Goal: Check status

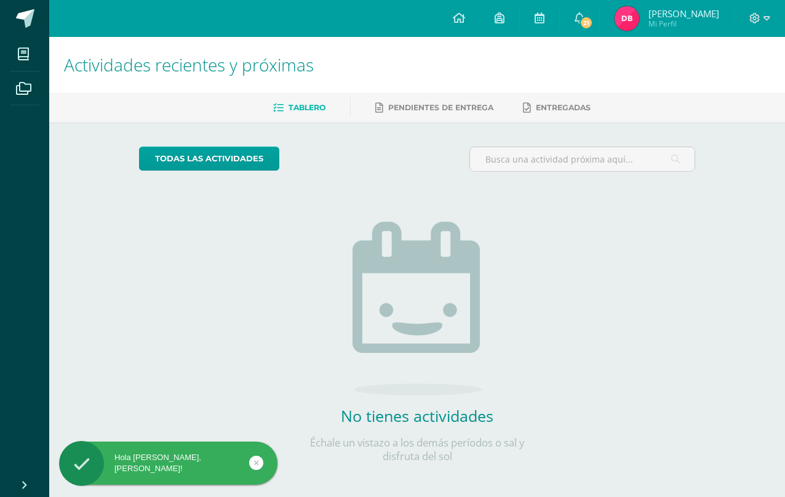
click at [593, 23] on span "21" at bounding box center [587, 23] width 14 height 14
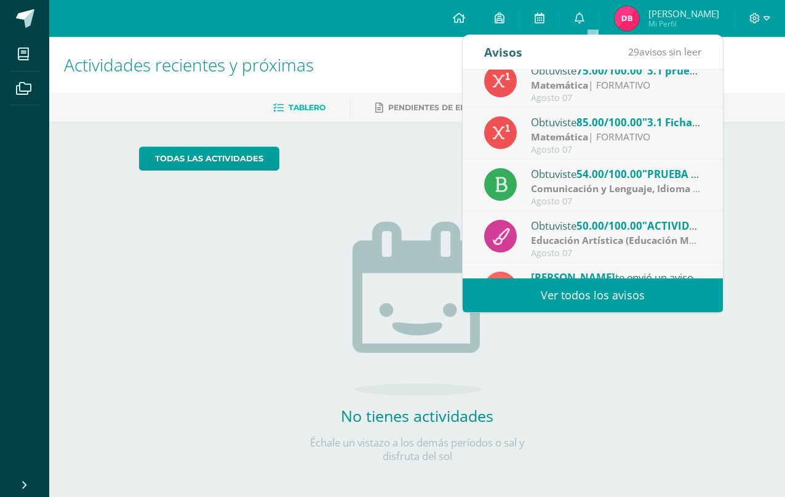
scroll to position [172, 0]
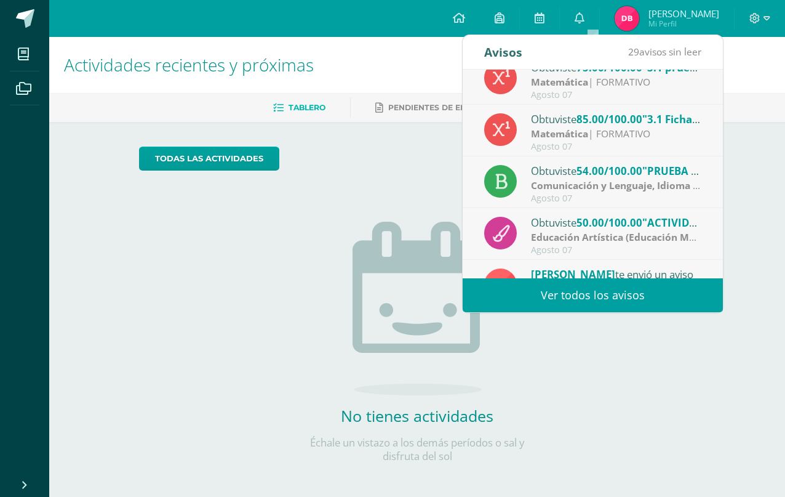
click at [666, 176] on span ""PRUEBA CORTA: ANÁLISIS SINTÁCTICO"" at bounding box center [745, 171] width 207 height 14
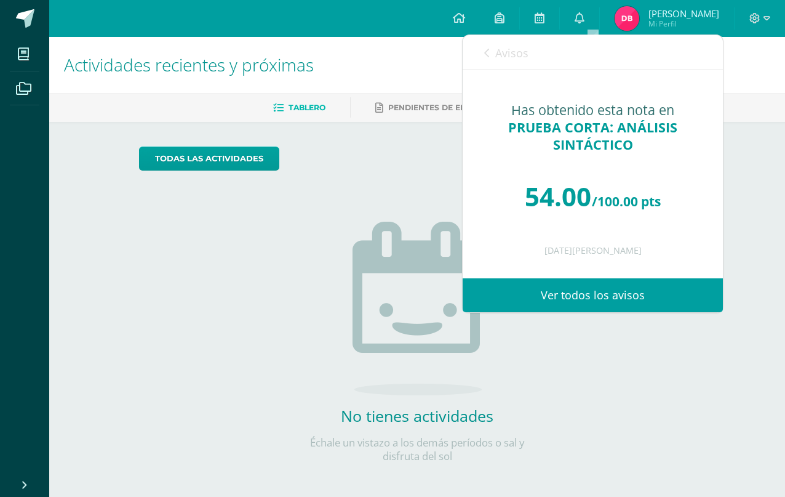
click at [502, 55] on span "Avisos" at bounding box center [511, 53] width 33 height 15
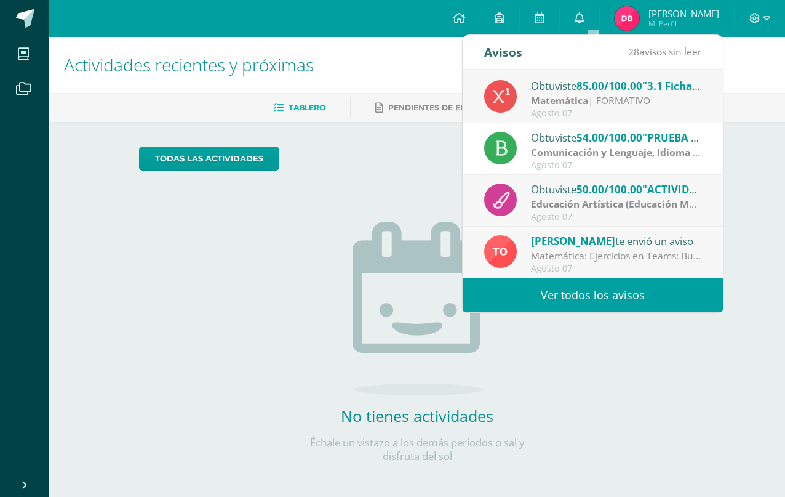
scroll to position [205, 0]
click at [647, 238] on div "Tulio Ovalle te envió un aviso" at bounding box center [616, 241] width 171 height 16
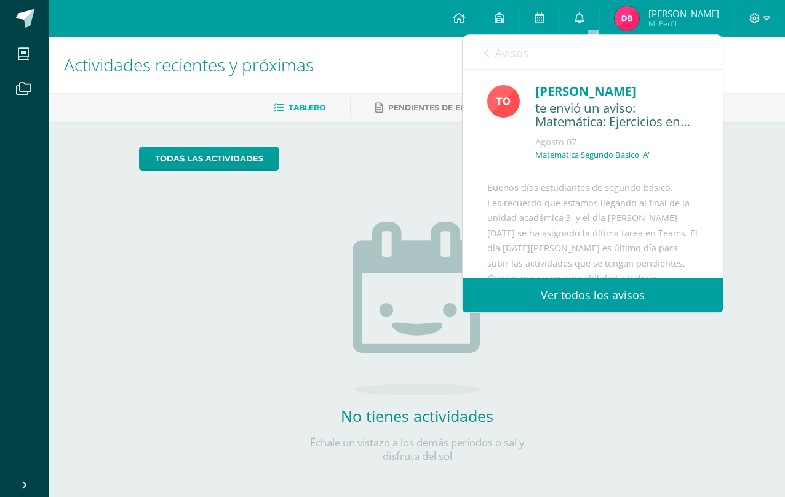
click at [492, 54] on link "Avisos" at bounding box center [506, 52] width 44 height 35
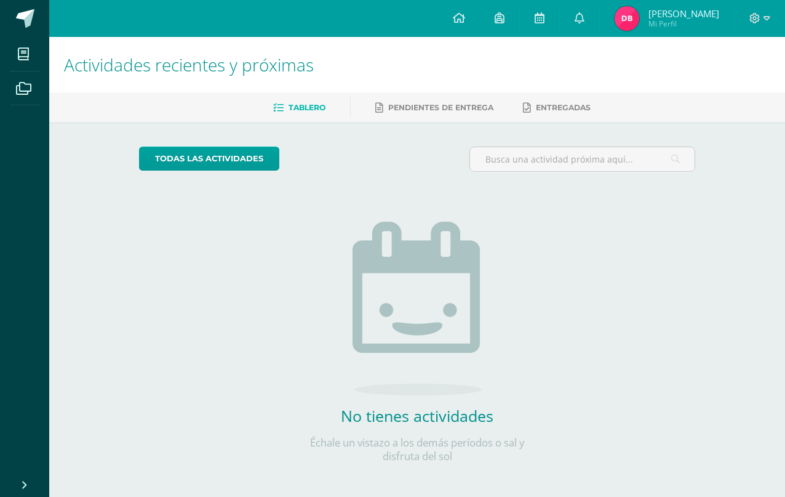
click at [406, 317] on img at bounding box center [417, 309] width 129 height 174
click at [663, 27] on span "Mi Perfil" at bounding box center [684, 23] width 71 height 10
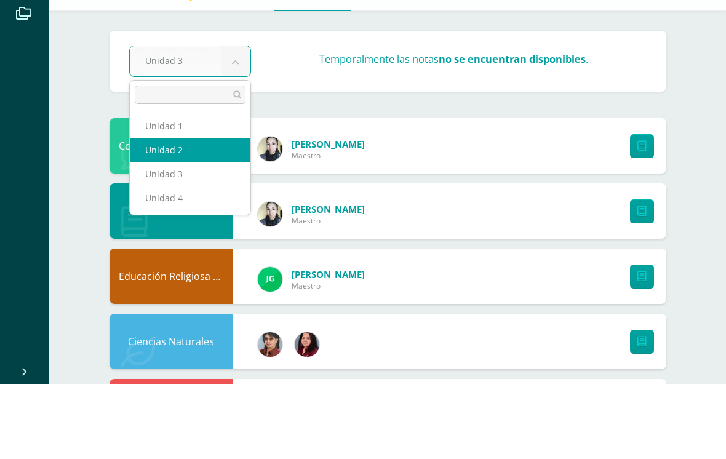
select select "Unidad 2"
